Goal: Information Seeking & Learning: Learn about a topic

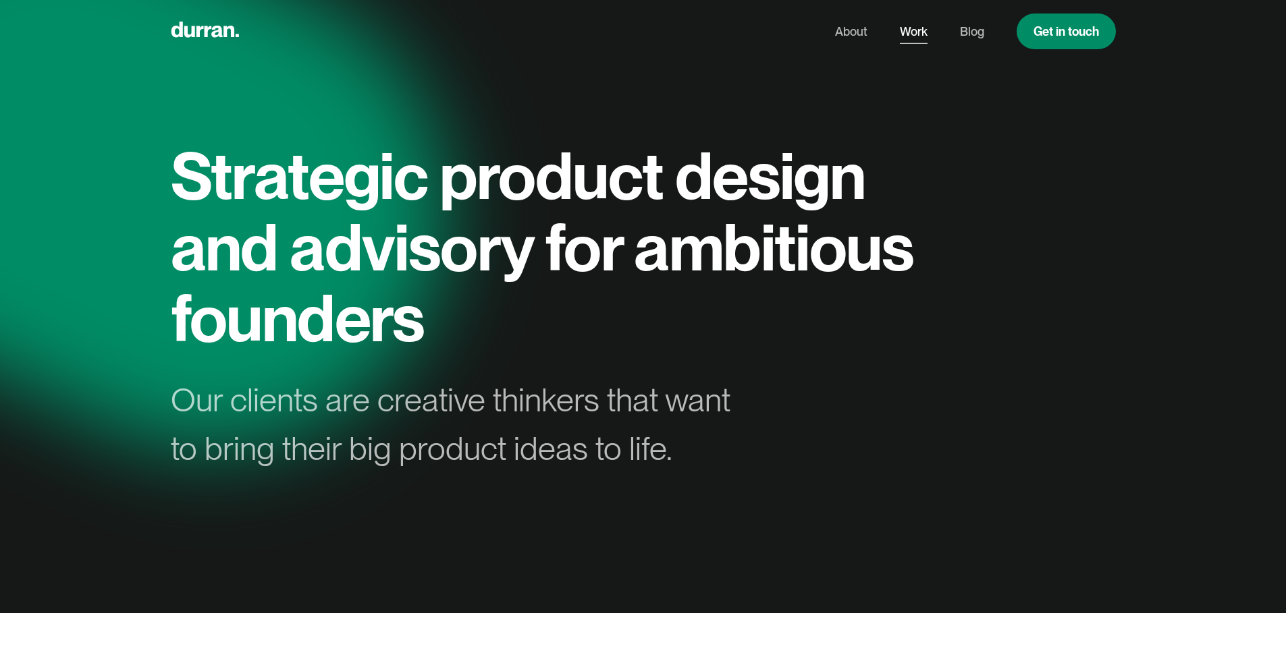
click at [912, 34] on link "Work" at bounding box center [914, 32] width 28 height 26
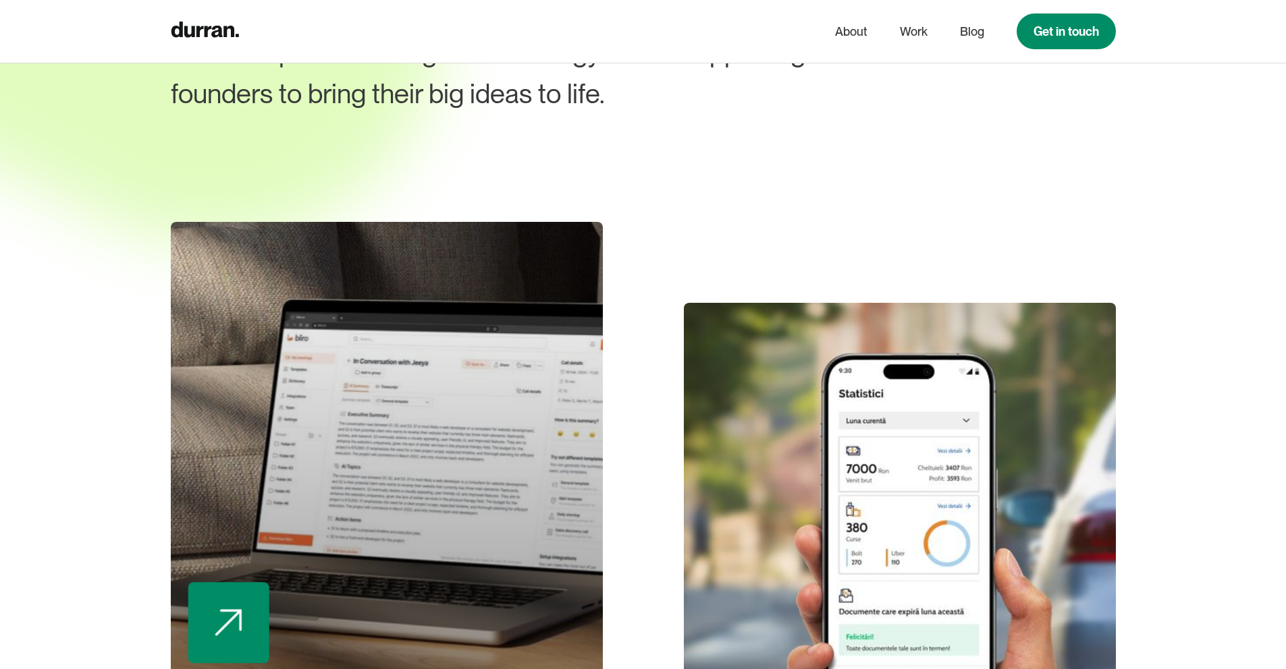
scroll to position [240, 0]
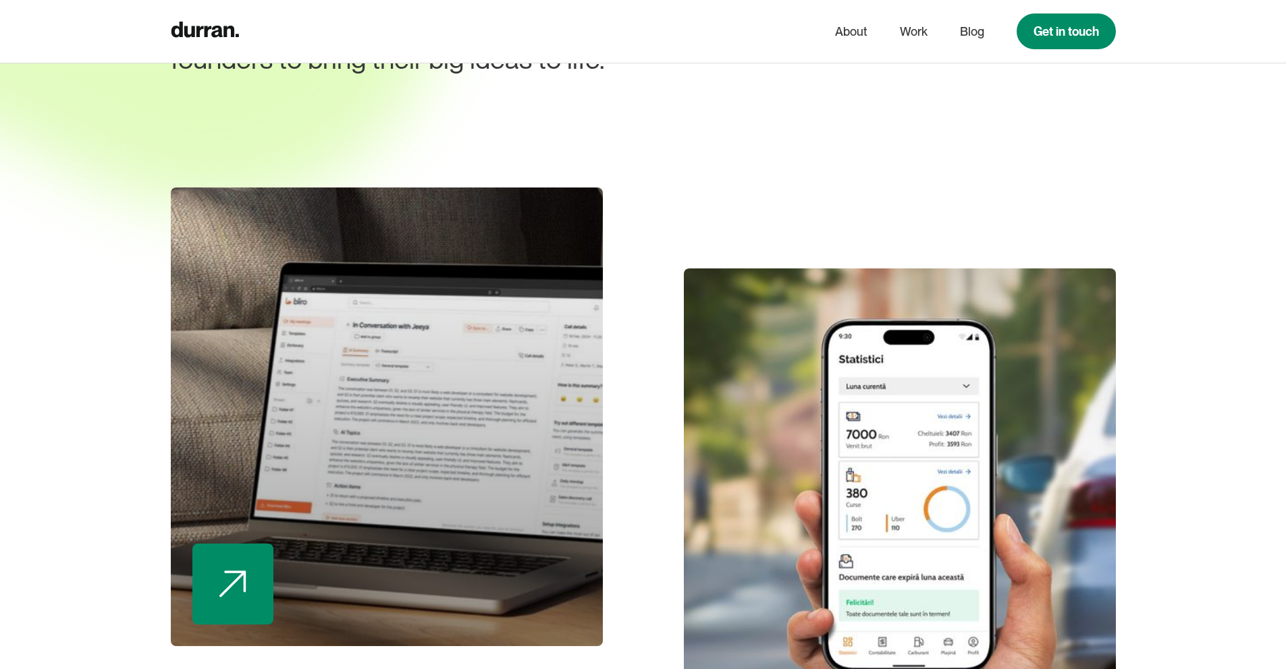
click at [454, 457] on div at bounding box center [387, 417] width 432 height 459
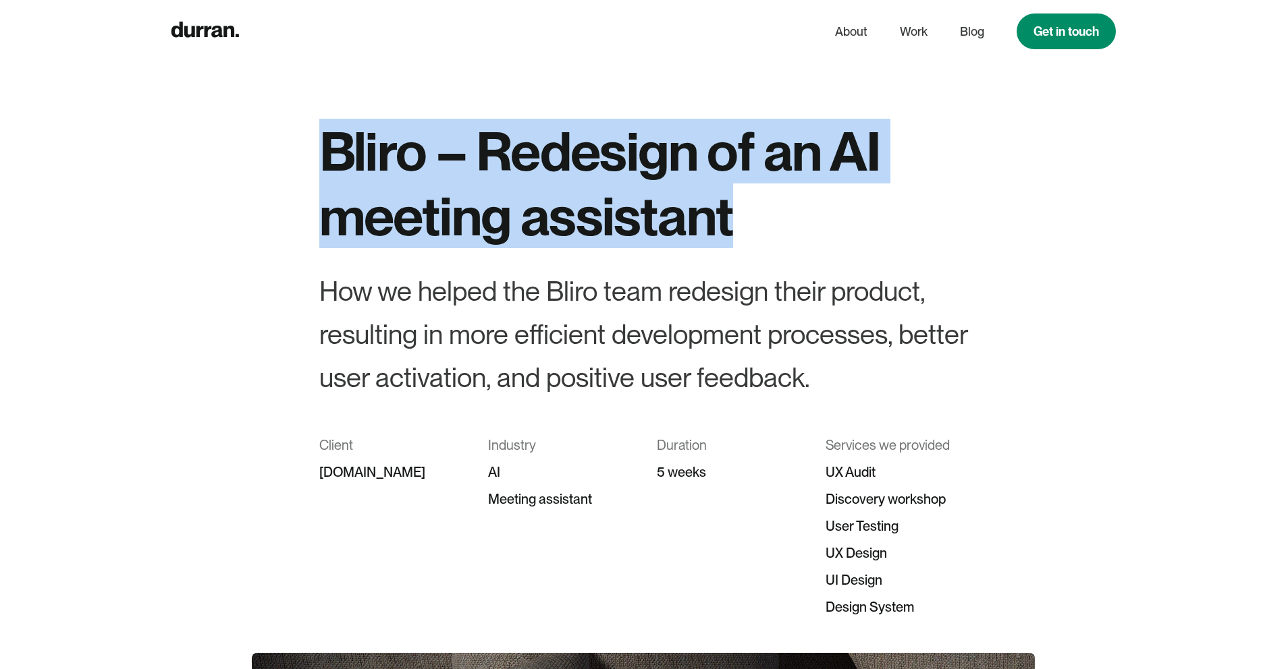
drag, startPoint x: 771, startPoint y: 215, endPoint x: 322, endPoint y: 140, distance: 455.0
click at [322, 140] on h1 "Bliro – Redesign of an AI meeting assistant" at bounding box center [643, 184] width 648 height 130
copy h1 "Bliro – Redesign of an AI meeting assistant"
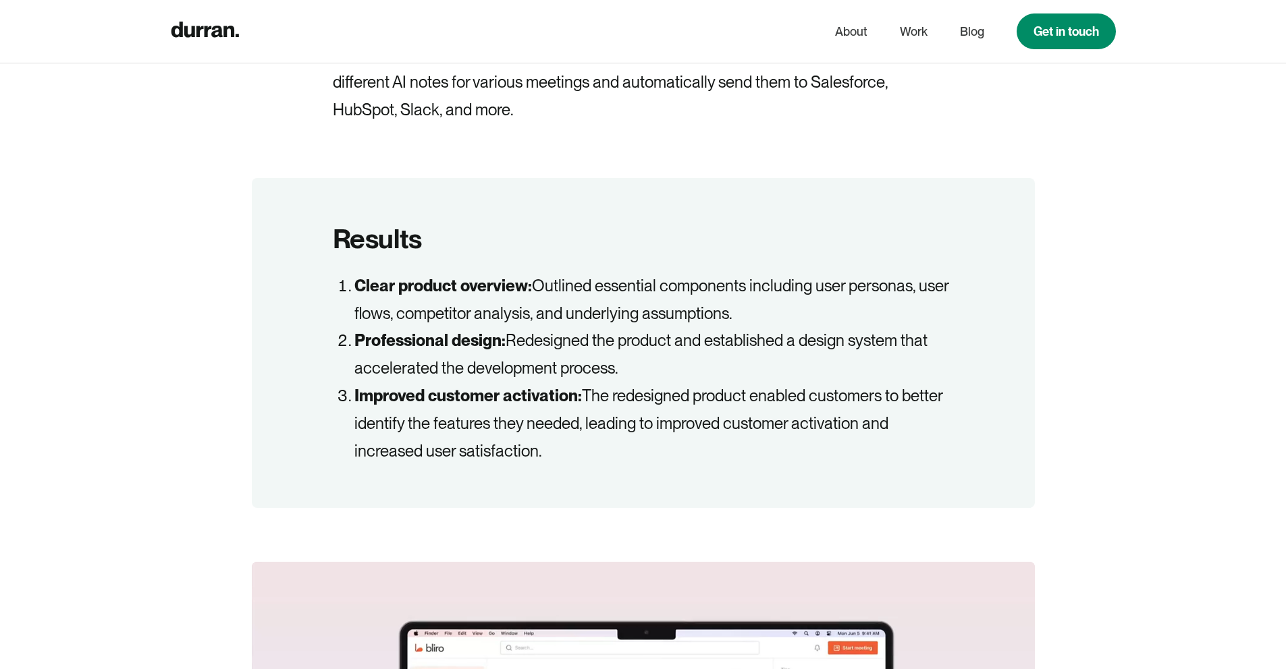
scroll to position [1437, 0]
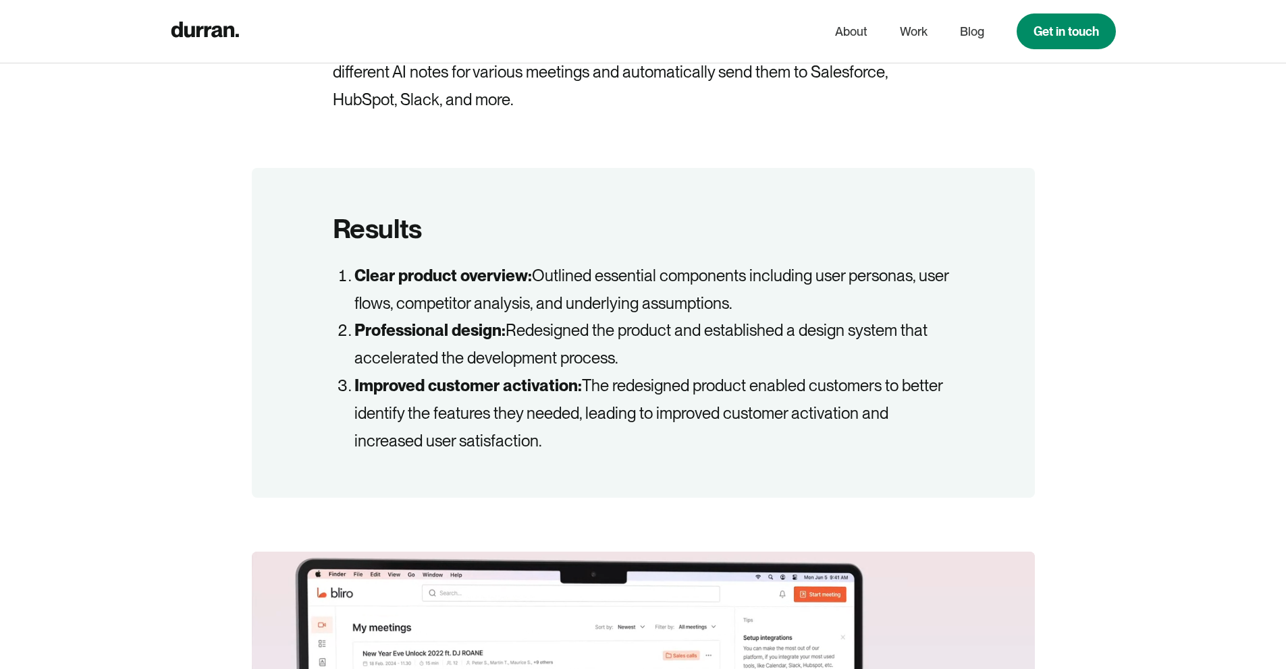
click at [361, 279] on strong "Clear product overview:" at bounding box center [442, 276] width 177 height 20
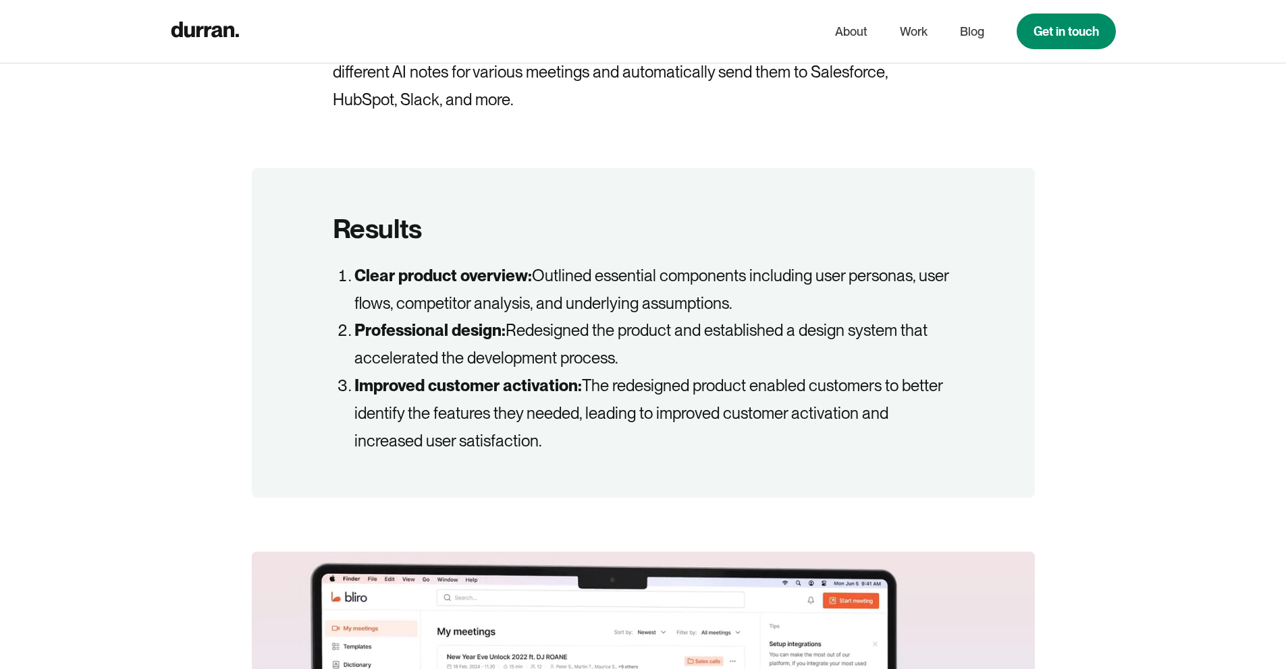
drag, startPoint x: 366, startPoint y: 280, endPoint x: 676, endPoint y: 433, distance: 346.2
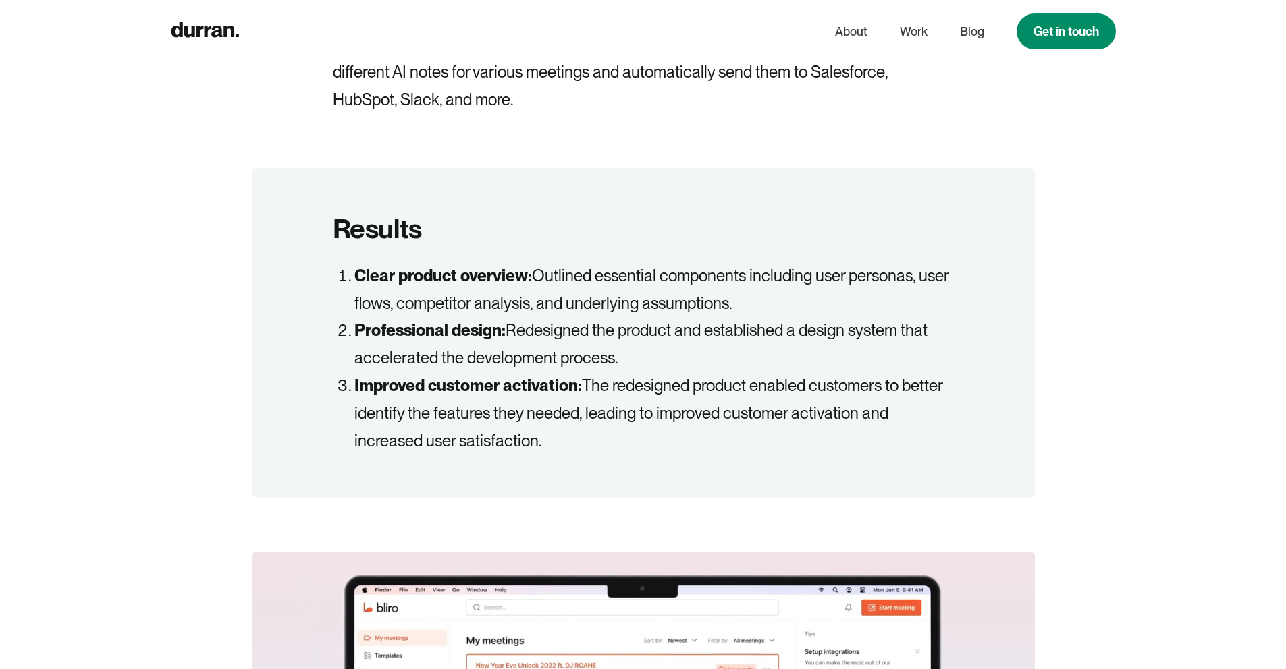
click at [676, 433] on ol "Clear product overview: Outlined essential components including user personas, …" at bounding box center [643, 359] width 621 height 193
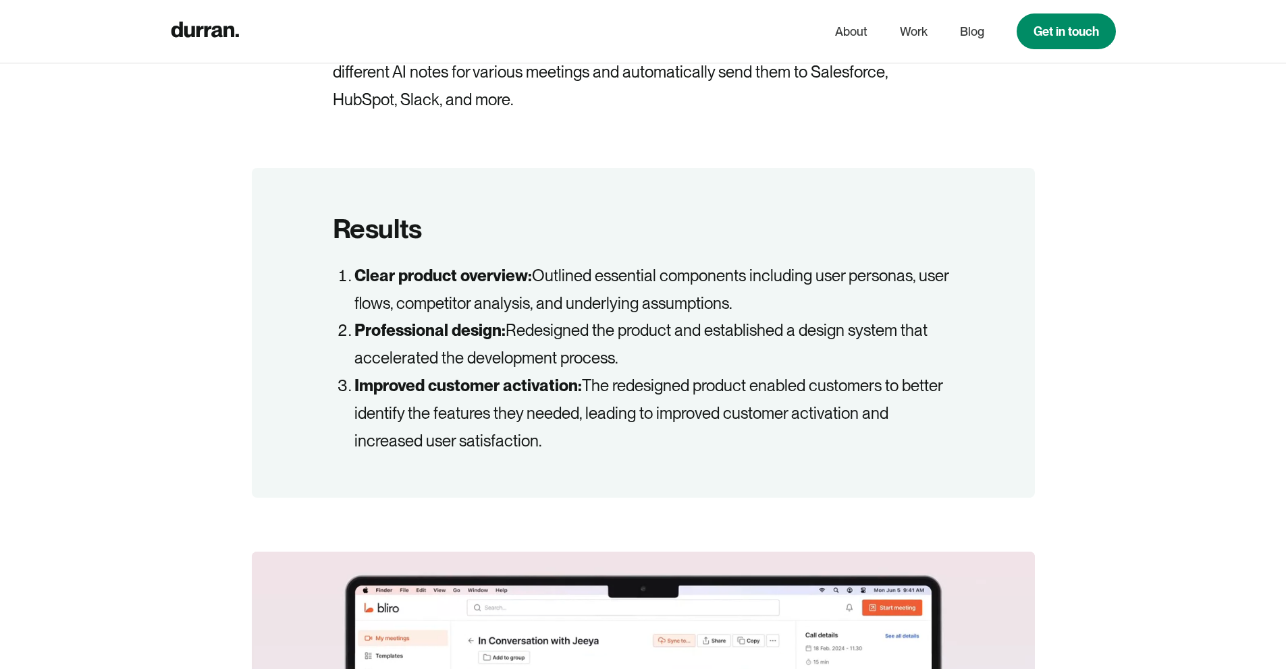
copy ol "Clear product overview: Outlined essential components including user personas, …"
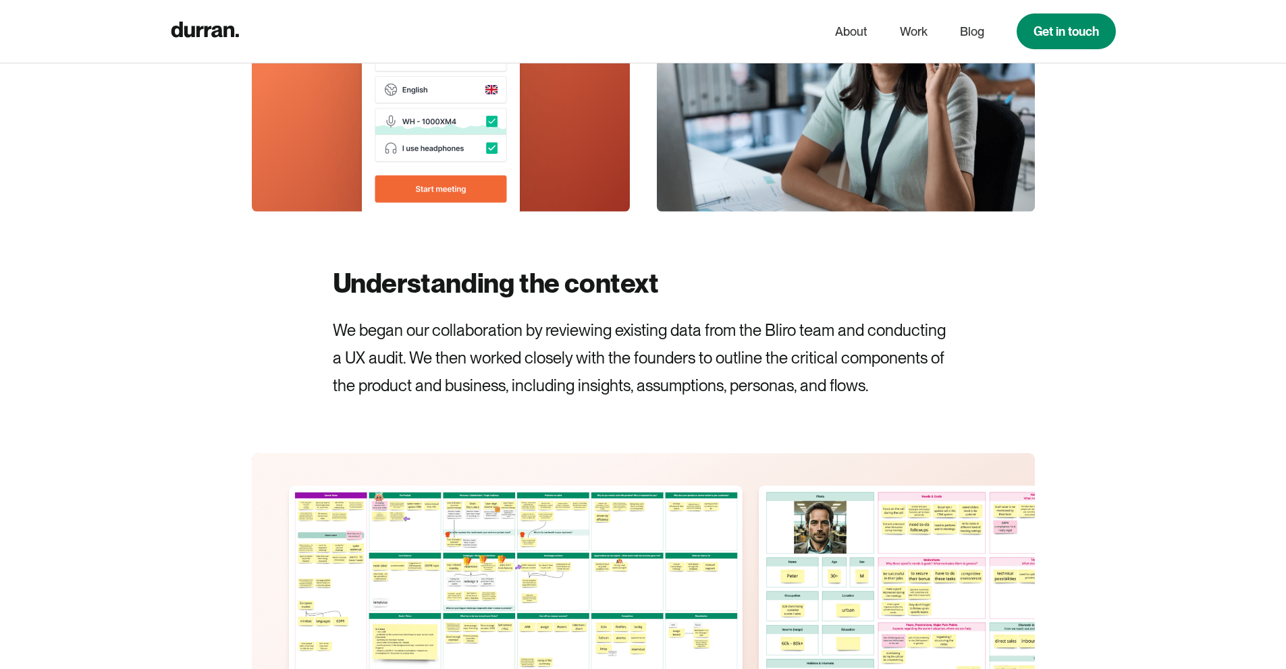
scroll to position [4634, 0]
click at [914, 34] on link "Work" at bounding box center [914, 32] width 28 height 26
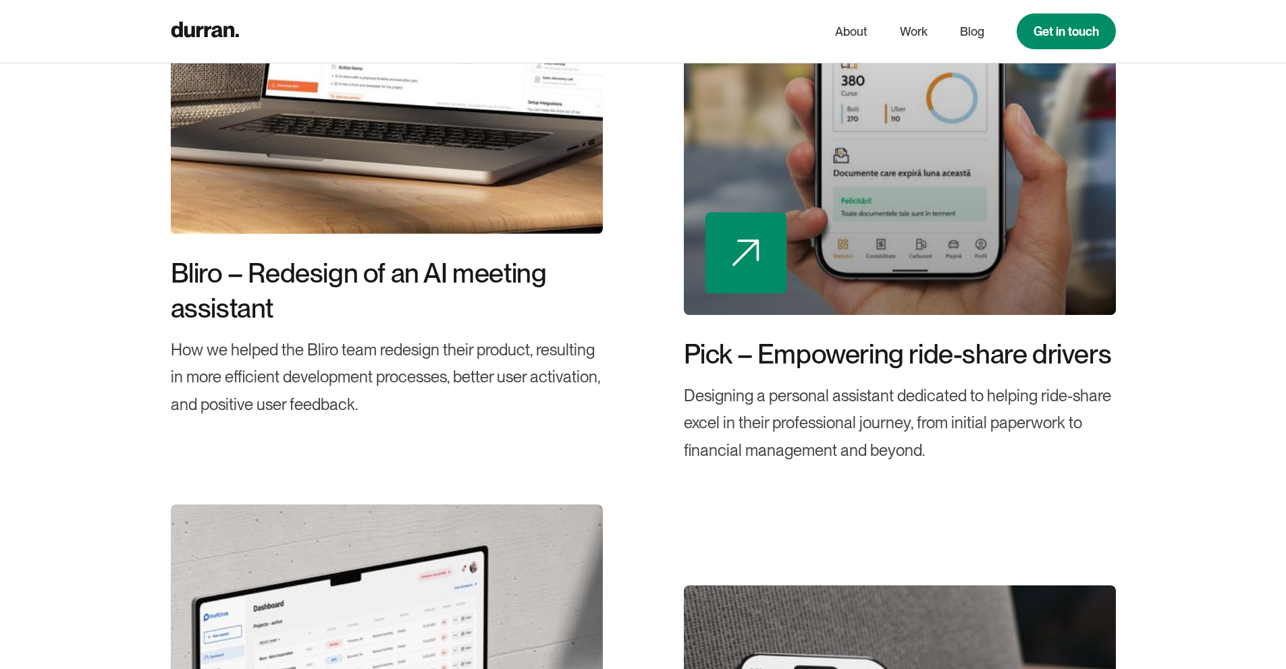
scroll to position [652, 0]
click at [756, 264] on img at bounding box center [745, 253] width 27 height 27
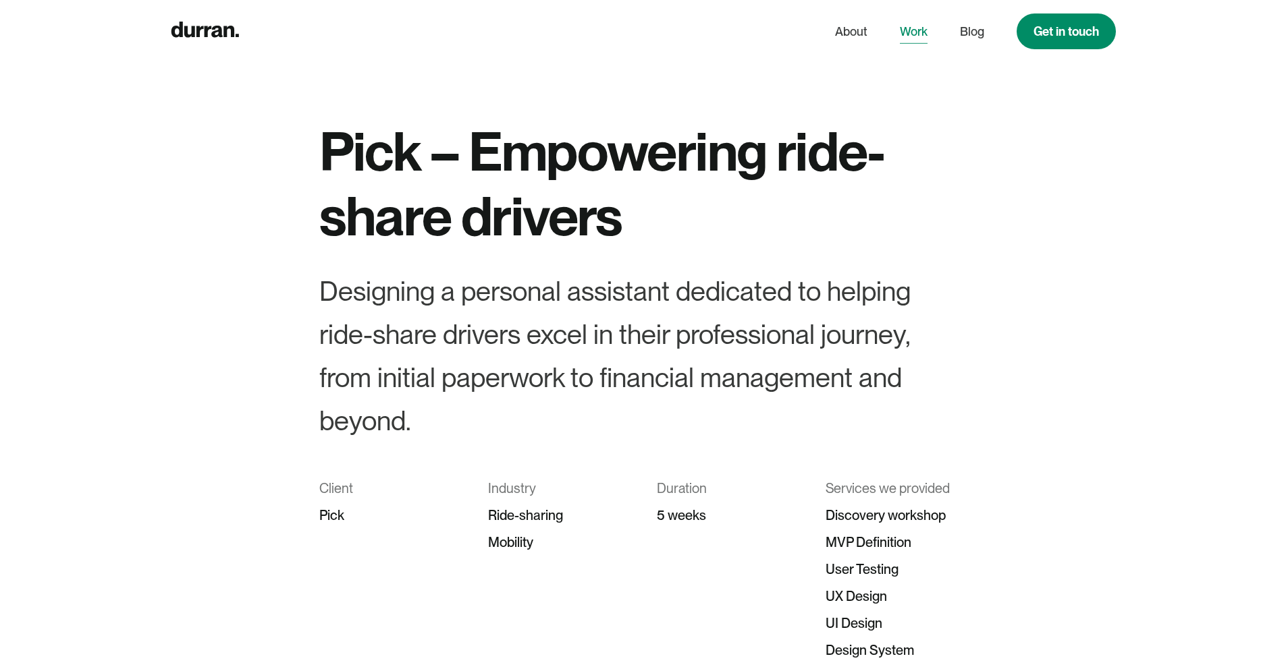
click at [907, 37] on link "Work" at bounding box center [914, 32] width 28 height 26
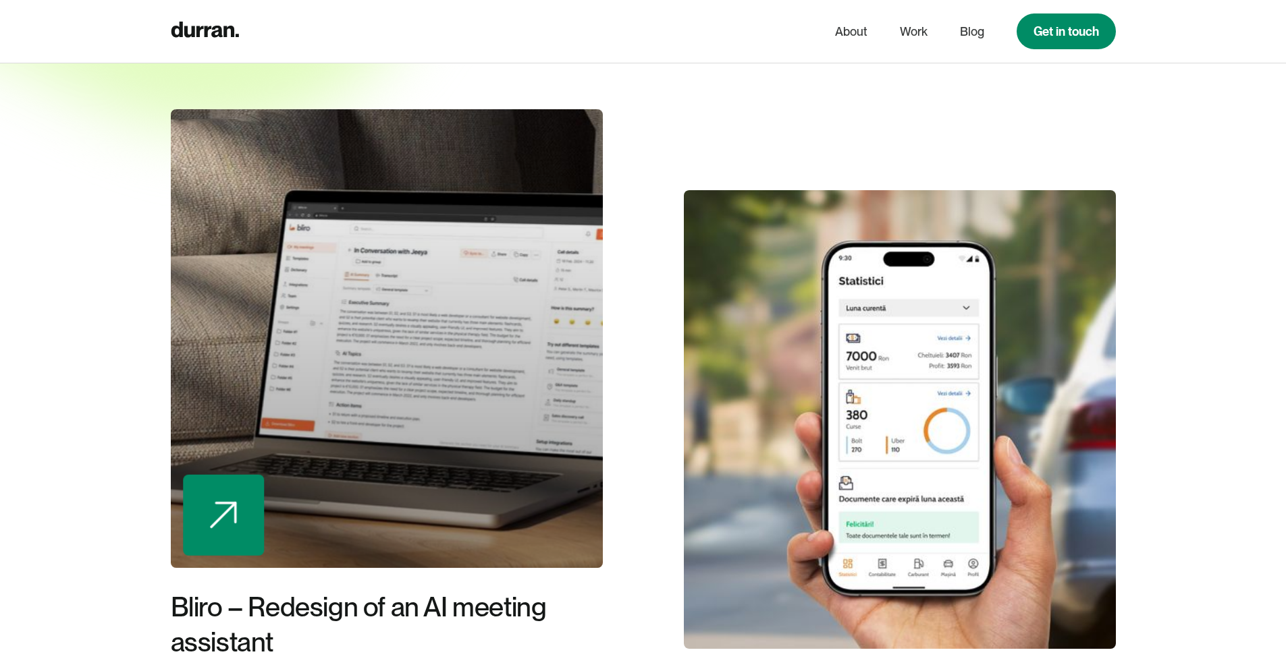
scroll to position [322, 0]
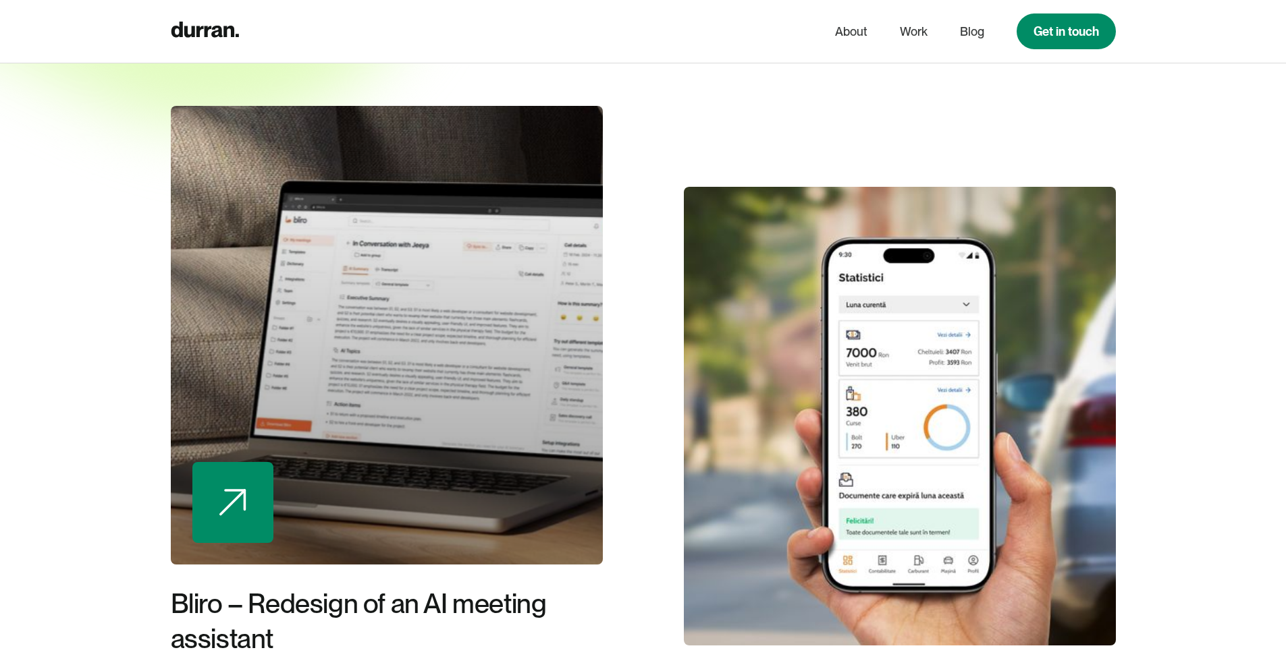
click at [453, 291] on div at bounding box center [387, 335] width 432 height 459
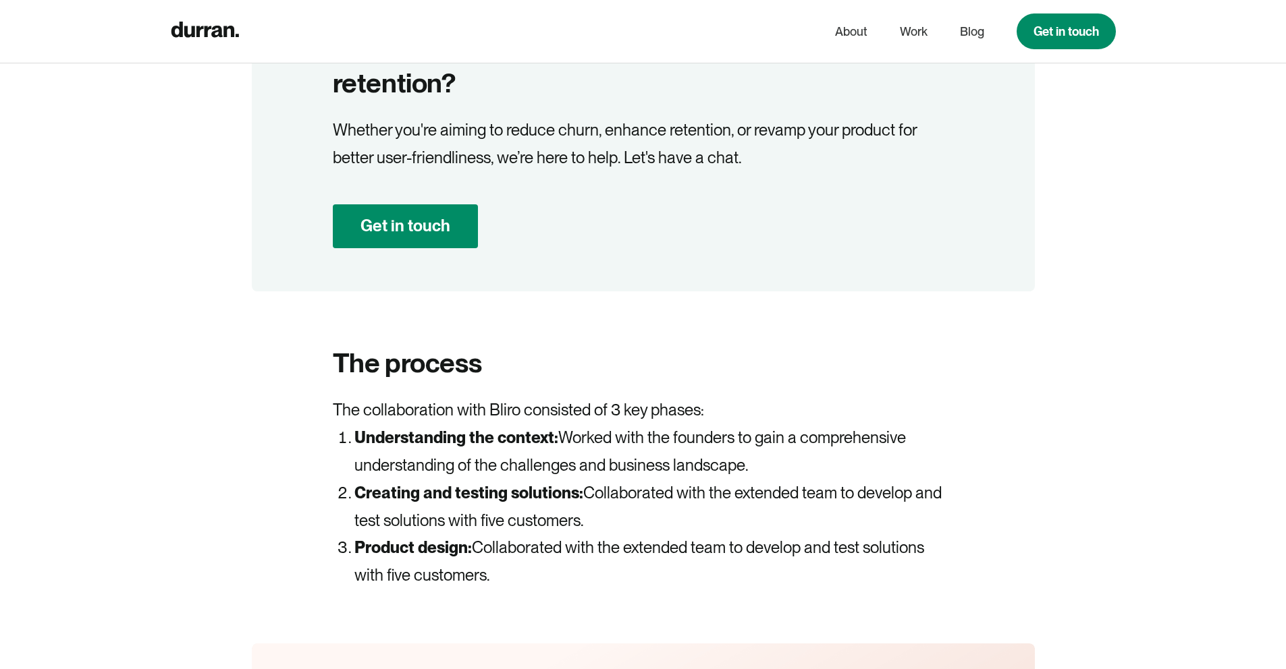
scroll to position [3298, 0]
